Goal: Navigation & Orientation: Find specific page/section

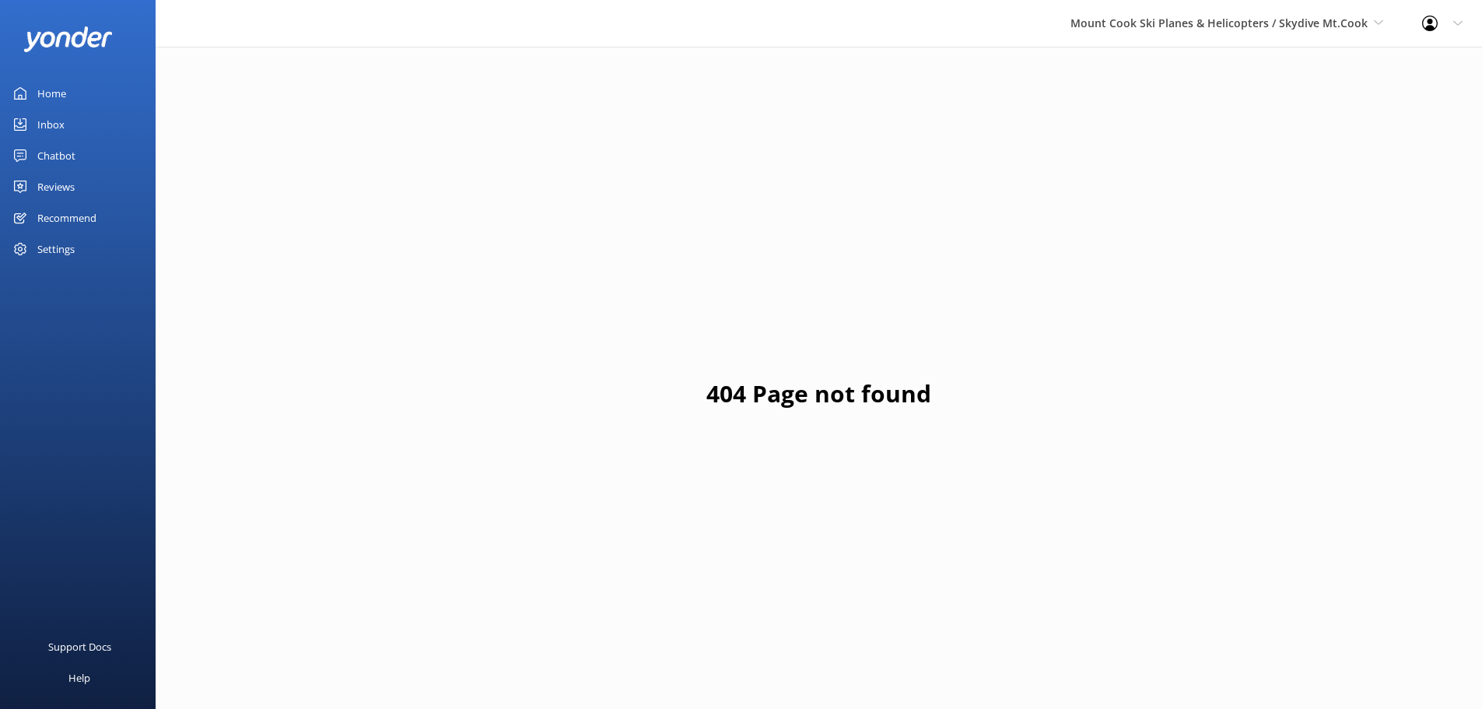
click at [53, 151] on div "Chatbot" at bounding box center [56, 155] width 38 height 31
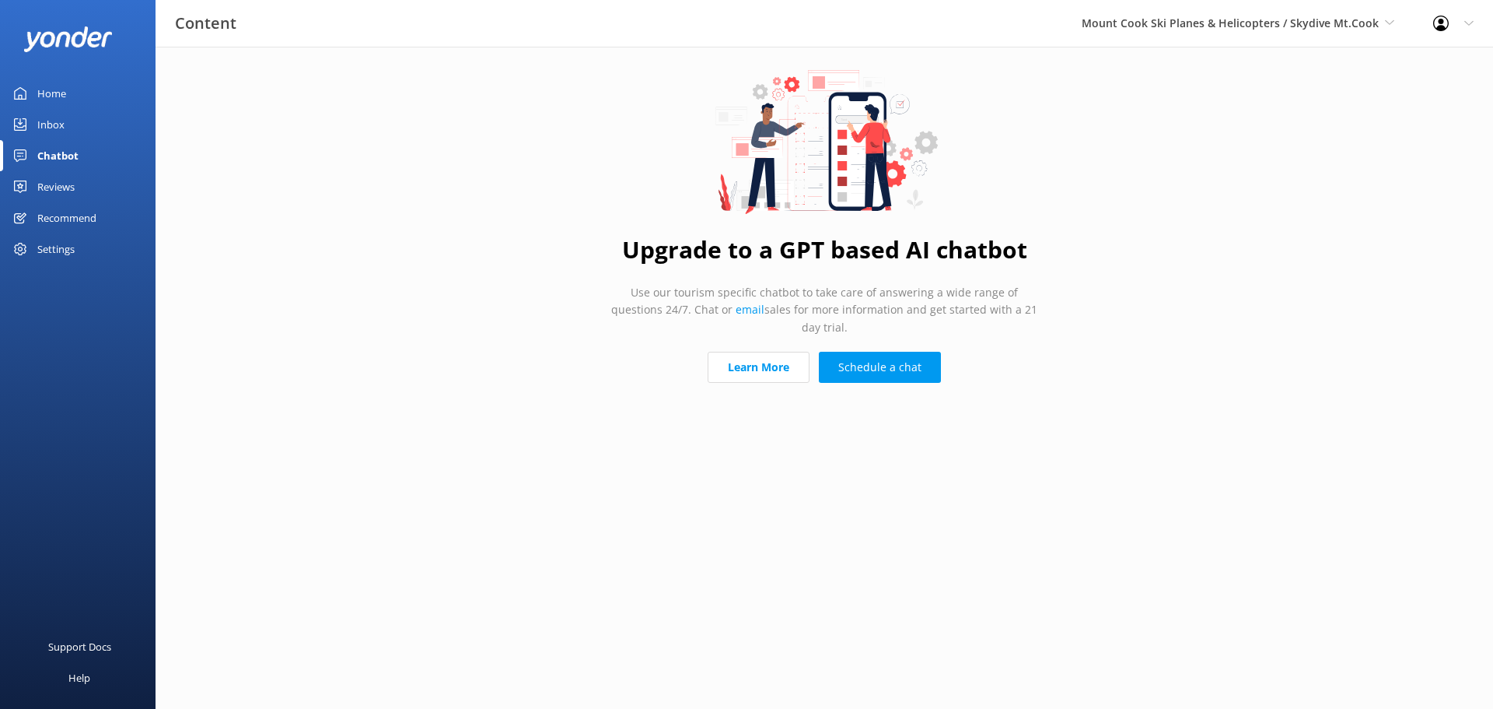
click at [71, 190] on div "Reviews" at bounding box center [55, 186] width 37 height 31
